Goal: Check status

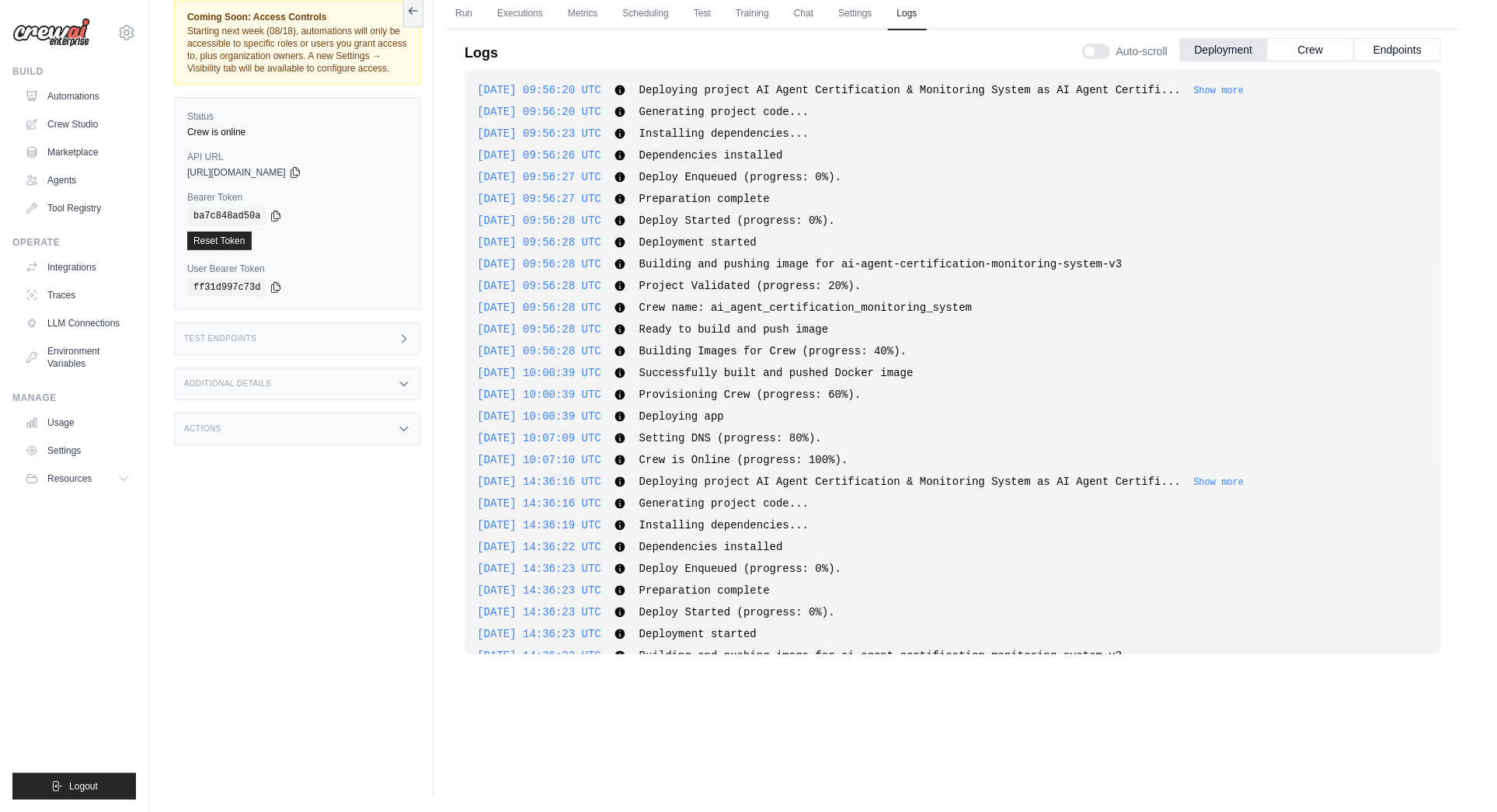
scroll to position [5987, 0]
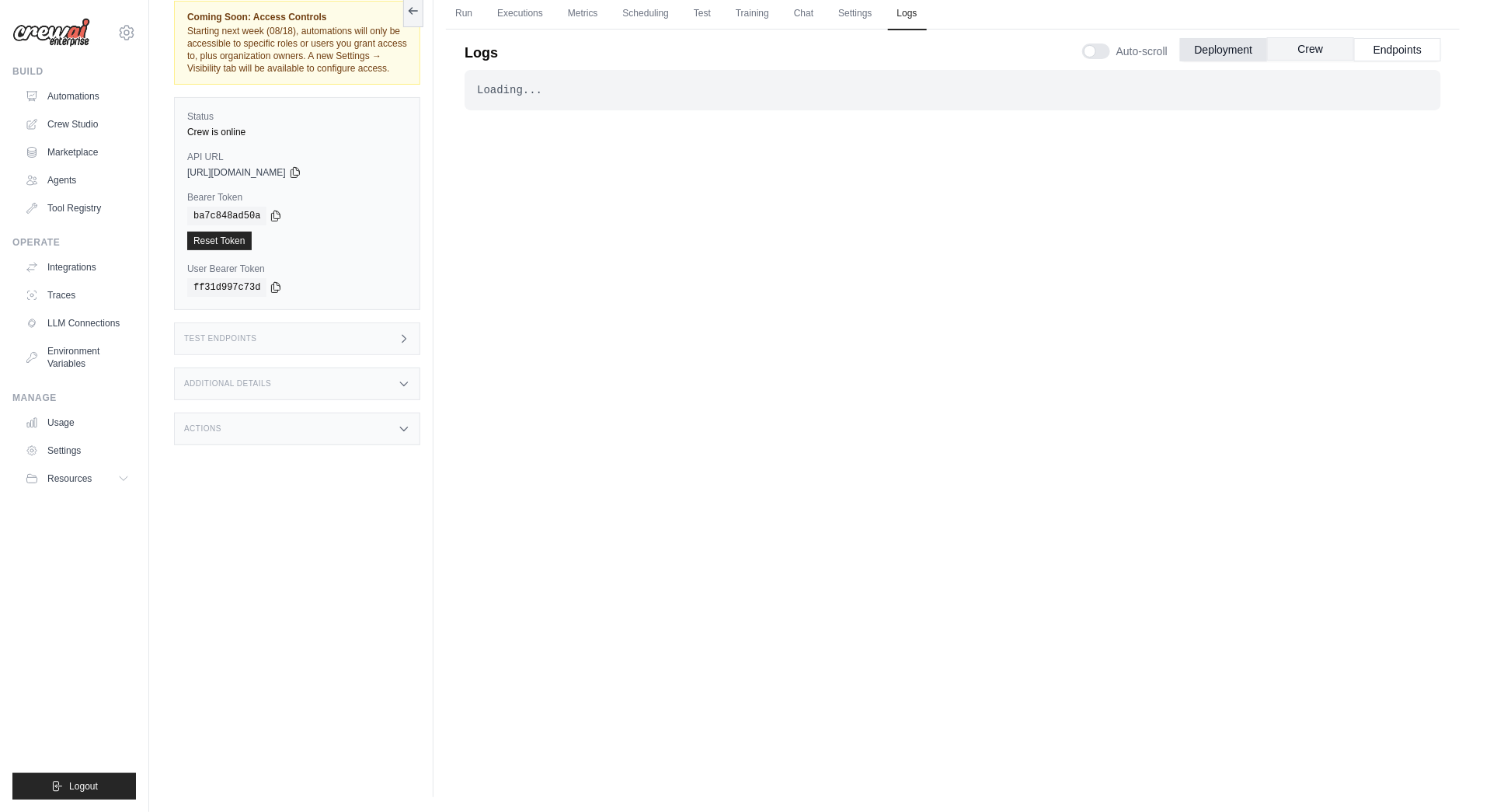
click at [1309, 49] on button "Crew" at bounding box center [1311, 48] width 87 height 23
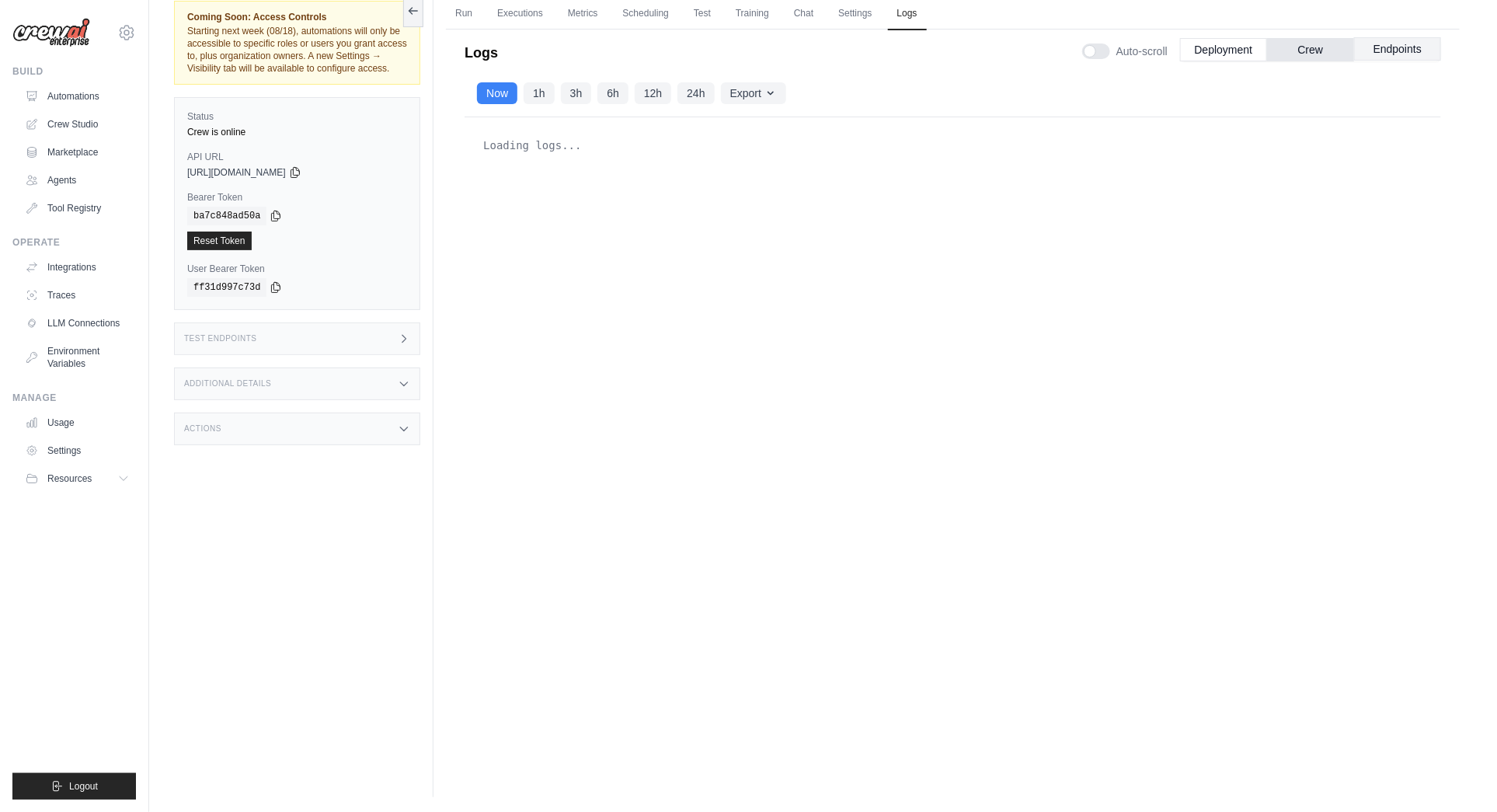
click at [1402, 50] on button "Endpoints" at bounding box center [1398, 48] width 87 height 23
click at [1213, 400] on div "Loading logs..." at bounding box center [953, 404] width 977 height 574
click at [766, 418] on div "Loading logs..." at bounding box center [953, 404] width 977 height 574
click at [525, 10] on link "Executions" at bounding box center [520, 13] width 65 height 32
